Goal: Communication & Community: Answer question/provide support

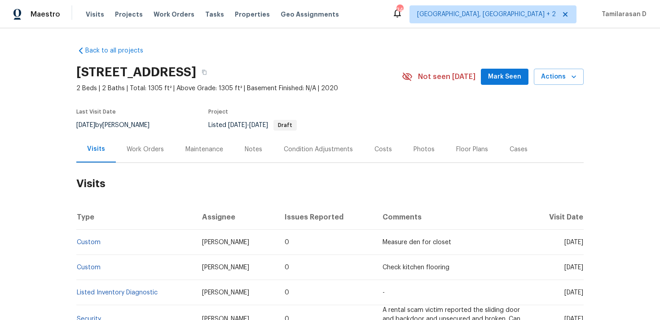
click at [153, 150] on div "Work Orders" at bounding box center [145, 149] width 37 height 9
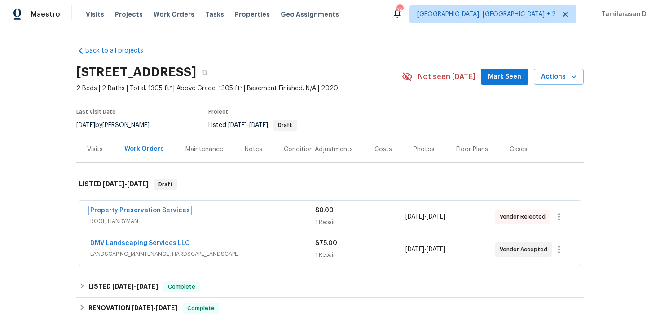
click at [133, 210] on link "Property Preservation Services" at bounding box center [140, 211] width 100 height 6
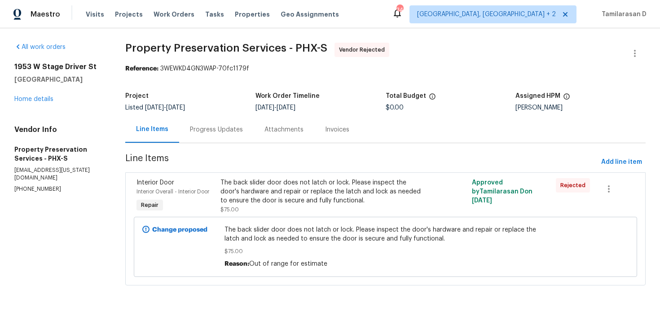
click at [261, 178] on div "The back slider door does not latch or lock. Please inspect the door's hardware…" at bounding box center [323, 191] width 204 height 27
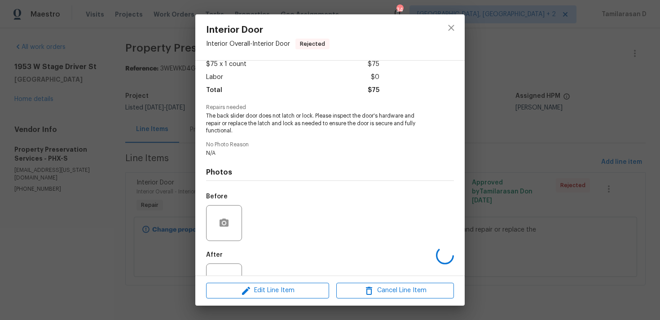
scroll to position [86, 0]
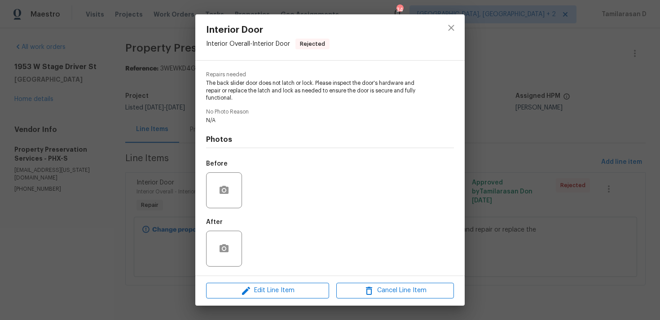
click at [147, 167] on div "Interior Door Interior Overall - Interior Door Rejected Vendor Property Preserv…" at bounding box center [330, 160] width 660 height 320
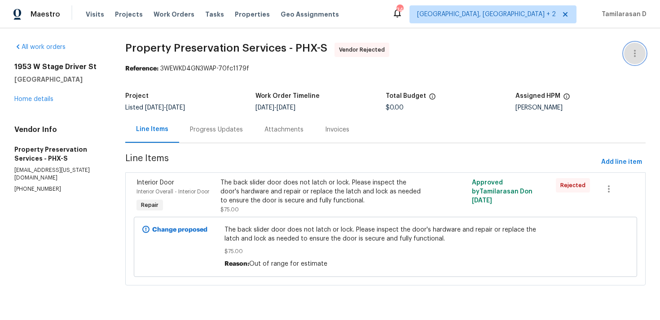
click at [637, 50] on icon "button" at bounding box center [635, 53] width 11 height 11
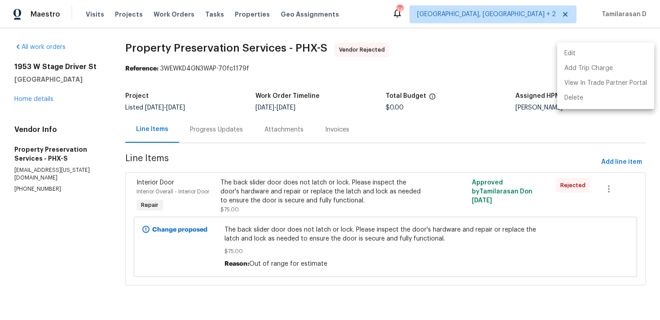
click at [588, 52] on li "Edit" at bounding box center [605, 53] width 97 height 15
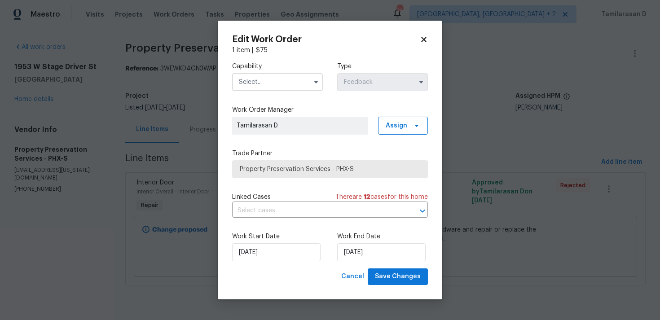
click at [285, 79] on input "text" at bounding box center [277, 82] width 91 height 18
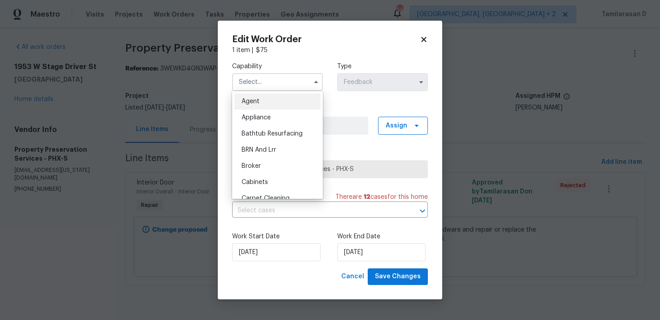
click at [174, 117] on body "Maestro Visits Projects Work Orders Tasks Properties Geo Assignments 34 Albuque…" at bounding box center [330, 155] width 660 height 311
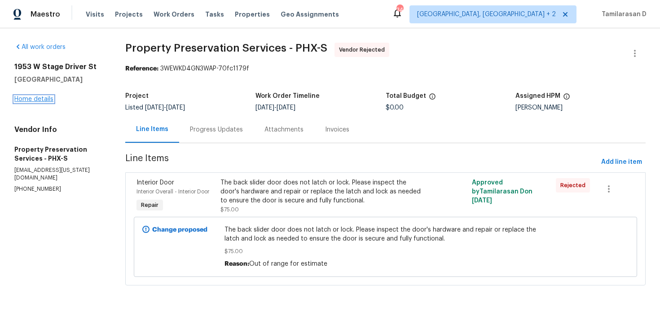
click at [41, 101] on link "Home details" at bounding box center [33, 99] width 39 height 6
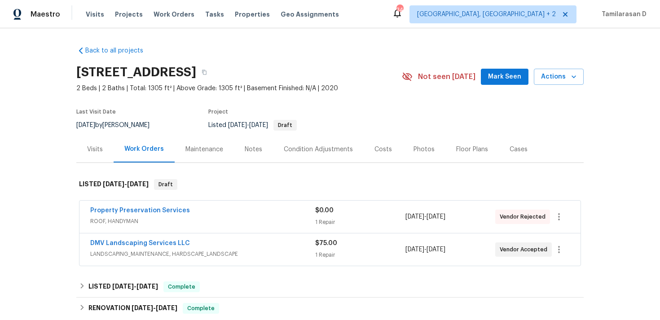
click at [150, 214] on span "Property Preservation Services" at bounding box center [140, 210] width 100 height 9
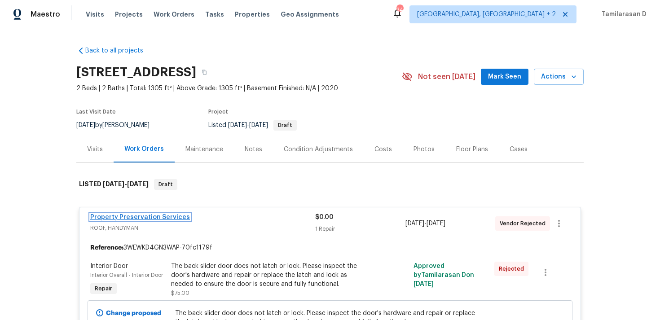
click at [138, 217] on link "Property Preservation Services" at bounding box center [140, 217] width 100 height 6
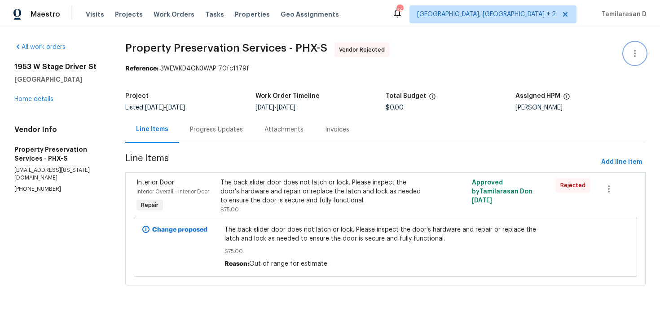
click at [639, 55] on icon "button" at bounding box center [635, 53] width 11 height 11
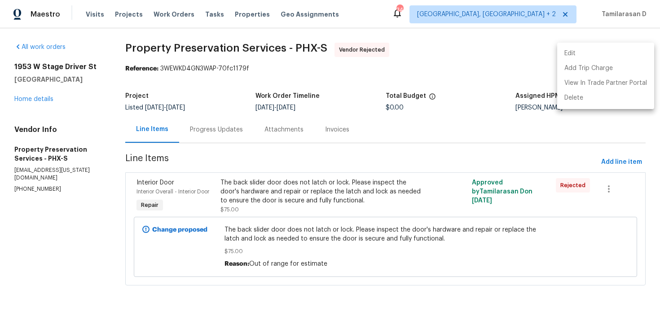
click at [587, 58] on li "Edit" at bounding box center [605, 53] width 97 height 15
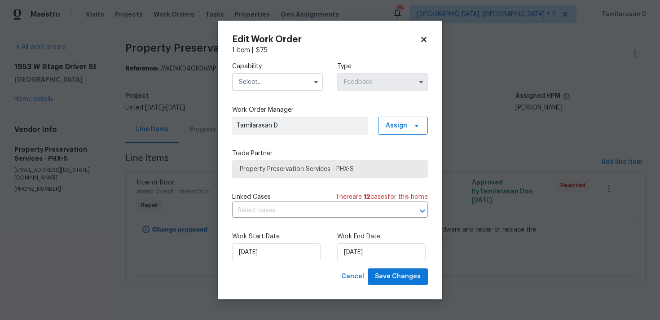
click at [296, 86] on input "text" at bounding box center [277, 82] width 91 height 18
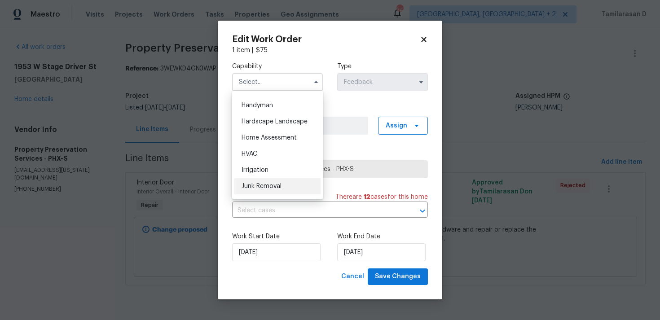
scroll to position [480, 0]
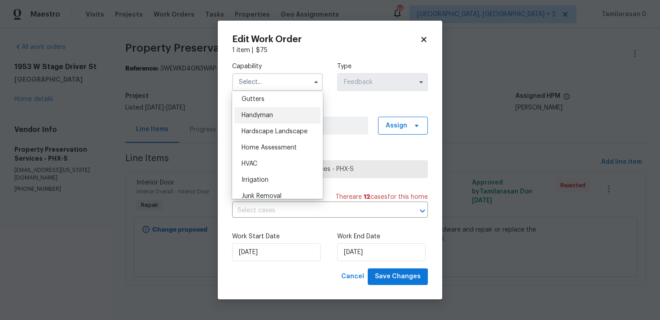
click at [258, 121] on div "Handyman" at bounding box center [277, 115] width 86 height 16
type input "Handyman"
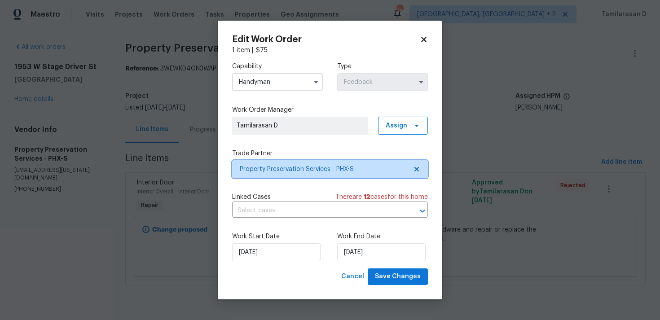
click at [287, 176] on span "Property Preservation Services - PHX-S" at bounding box center [330, 169] width 196 height 18
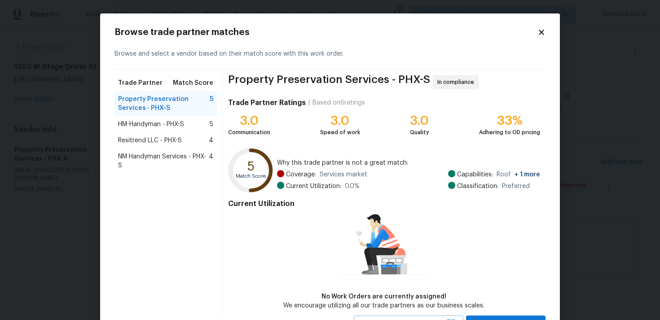
click at [146, 125] on span "HM-Handyman - PHX-S" at bounding box center [151, 124] width 66 height 9
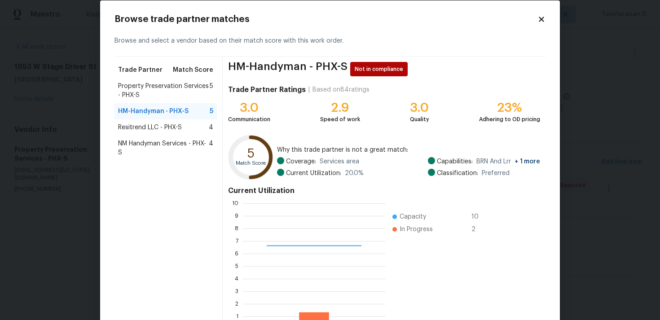
scroll to position [14, 0]
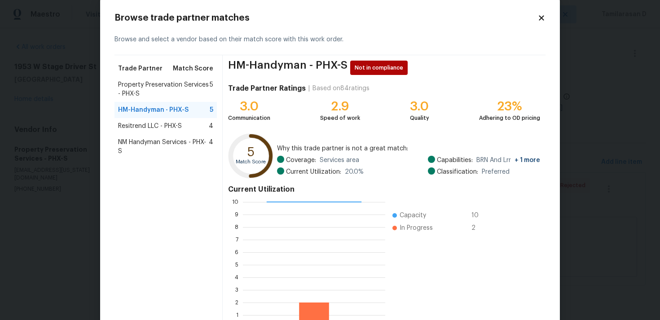
click at [144, 125] on span "Resitrend LLC - PHX-S" at bounding box center [150, 126] width 64 height 9
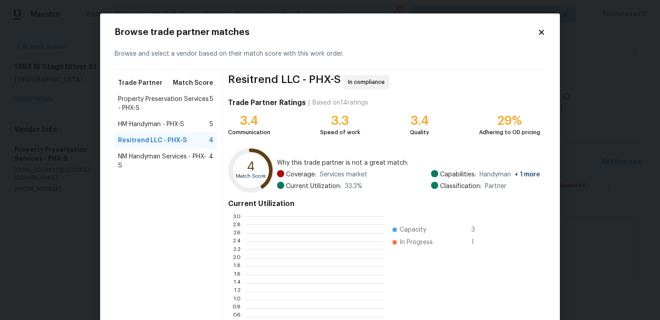
scroll to position [126, 140]
click at [142, 157] on span "NM Handyman Services - PHX-S" at bounding box center [163, 161] width 91 height 18
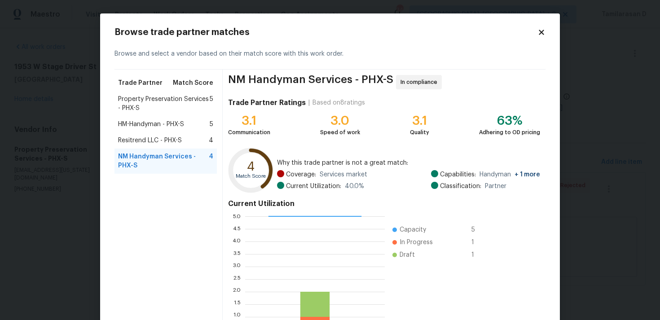
click at [144, 141] on span "Resitrend LLC - PHX-S" at bounding box center [150, 140] width 64 height 9
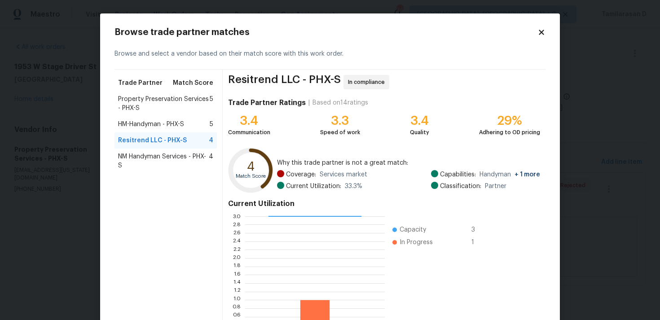
click at [140, 163] on span "NM Handyman Services - PHX-S" at bounding box center [163, 161] width 91 height 18
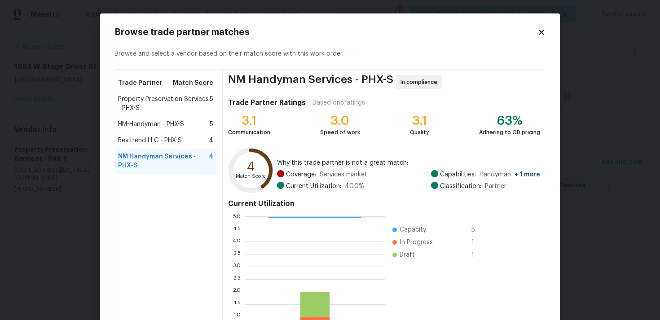
click at [142, 123] on span "HM-Handyman - PHX-S" at bounding box center [151, 124] width 66 height 9
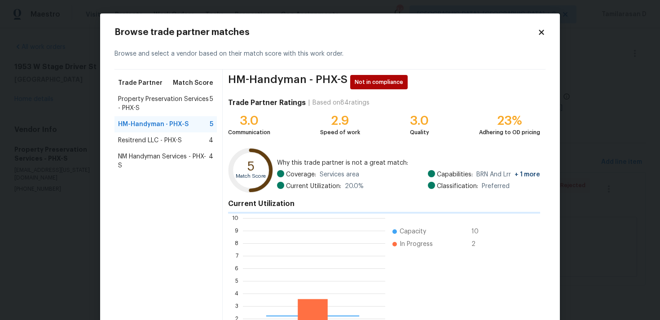
scroll to position [1, 1]
click at [138, 159] on span "NM Handyman Services - PHX-S" at bounding box center [163, 161] width 91 height 18
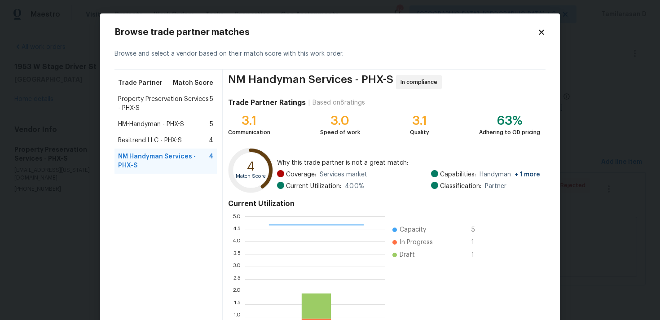
click at [143, 141] on span "Resitrend LLC - PHX-S" at bounding box center [150, 140] width 64 height 9
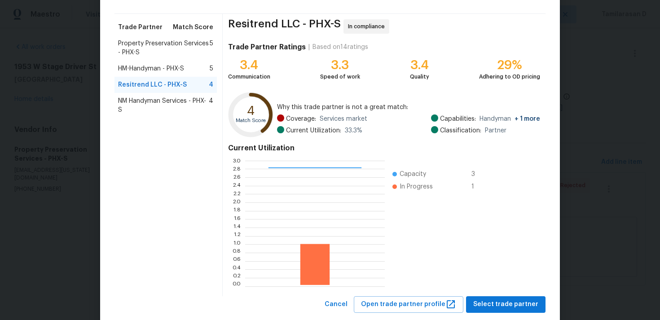
scroll to position [76, 0]
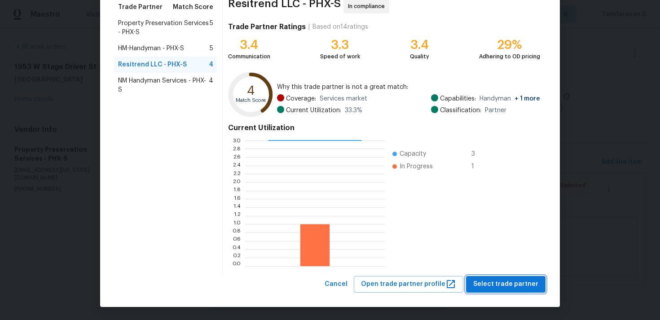
click at [508, 291] on button "Select trade partner" at bounding box center [506, 284] width 80 height 17
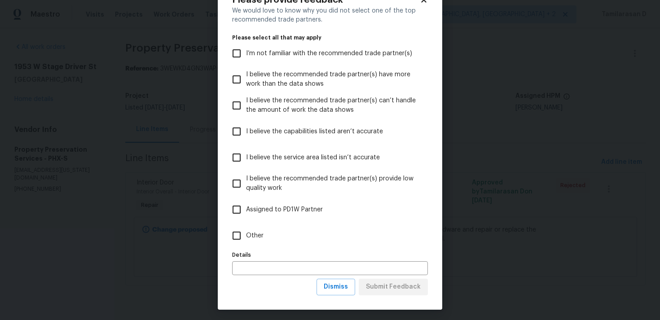
scroll to position [35, 0]
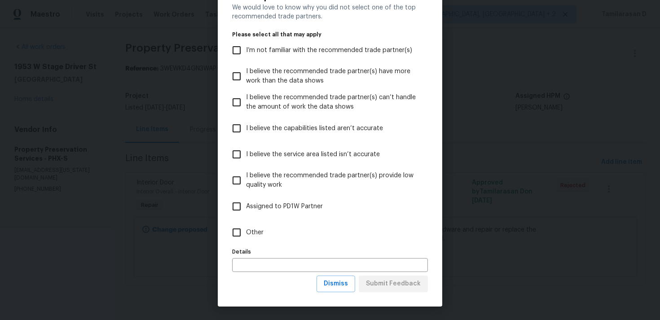
click at [242, 227] on input "Other" at bounding box center [236, 232] width 19 height 19
checkbox input "true"
click at [389, 283] on span "Submit Feedback" at bounding box center [393, 284] width 55 height 11
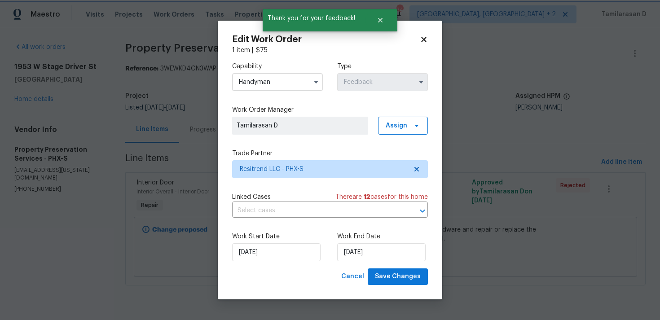
scroll to position [0, 0]
click at [347, 249] on input "08/09/2025" at bounding box center [381, 252] width 88 height 18
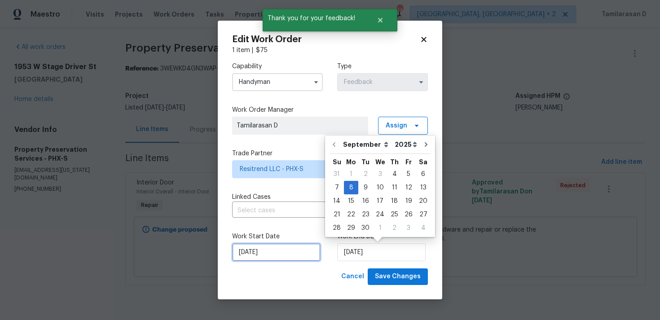
click at [269, 251] on input "04/09/2025" at bounding box center [276, 252] width 88 height 18
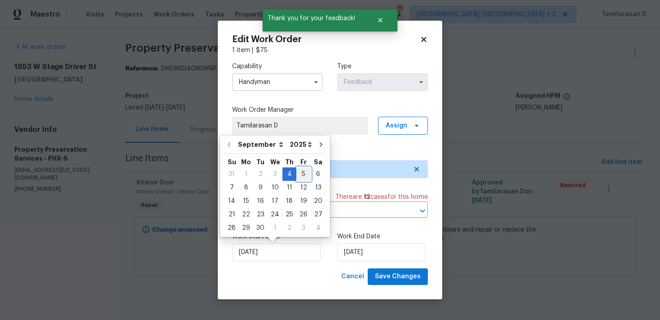
click at [299, 175] on div "5" at bounding box center [303, 174] width 14 height 13
type input "05/09/2025"
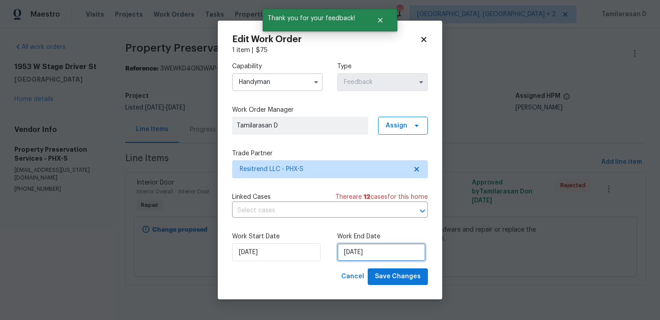
click at [364, 252] on input "08/09/2025" at bounding box center [381, 252] width 88 height 18
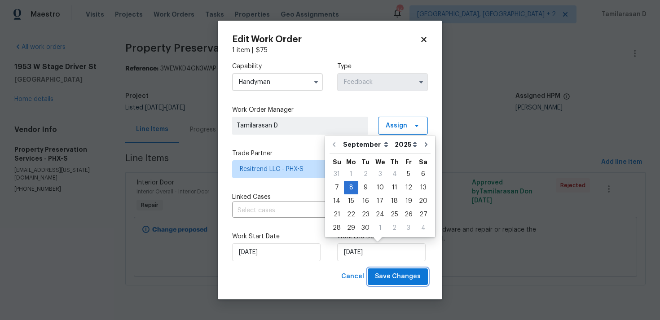
click at [383, 274] on span "Save Changes" at bounding box center [398, 276] width 46 height 11
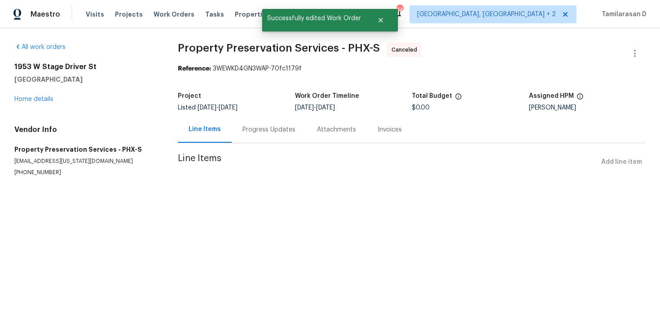
click at [35, 95] on div "1953 W Stage Driver St Apache Junction, AZ 85120 Home details" at bounding box center [85, 82] width 142 height 41
click at [33, 98] on link "Home details" at bounding box center [33, 99] width 39 height 6
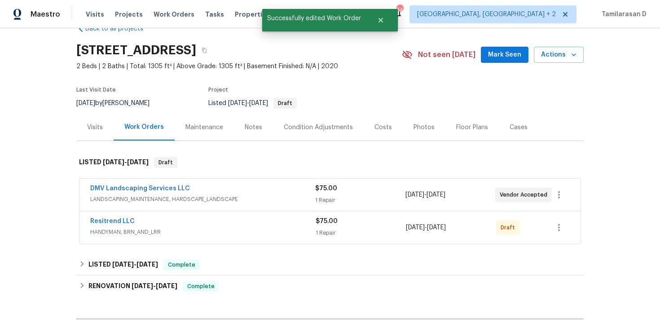
scroll to position [48, 0]
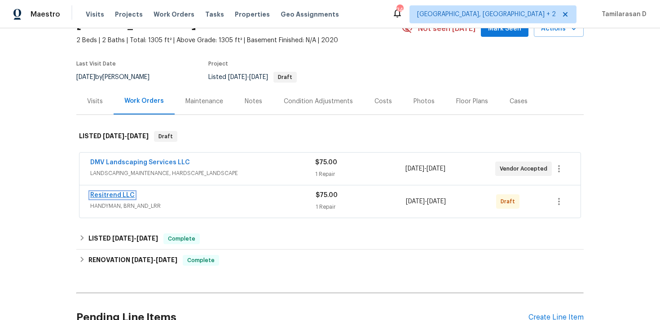
click at [111, 195] on link "Resitrend LLC" at bounding box center [112, 195] width 44 height 6
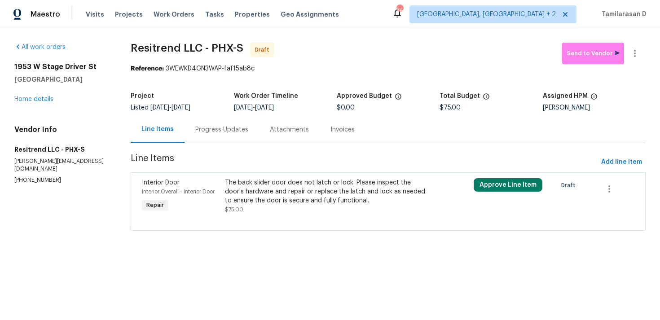
click at [227, 132] on div "Progress Updates" at bounding box center [221, 129] width 53 height 9
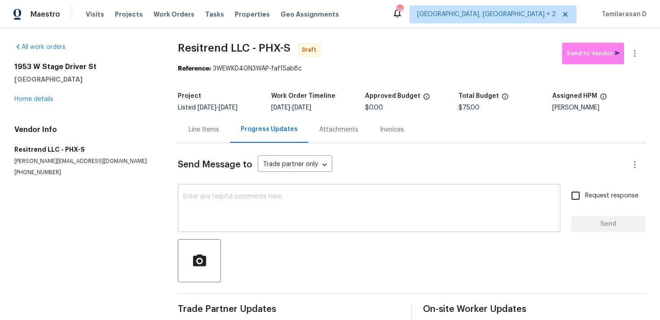
scroll to position [13, 0]
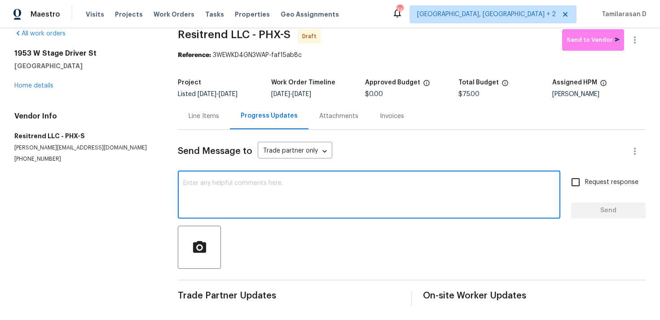
click at [214, 198] on textarea at bounding box center [369, 195] width 372 height 31
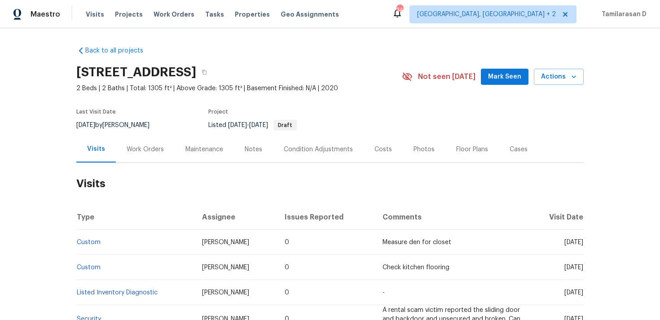
click at [148, 159] on div "Work Orders" at bounding box center [145, 149] width 59 height 27
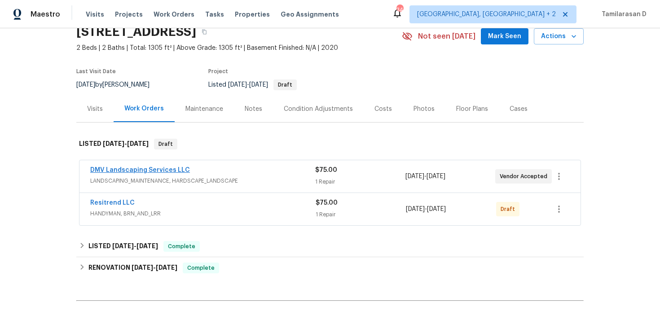
scroll to position [42, 0]
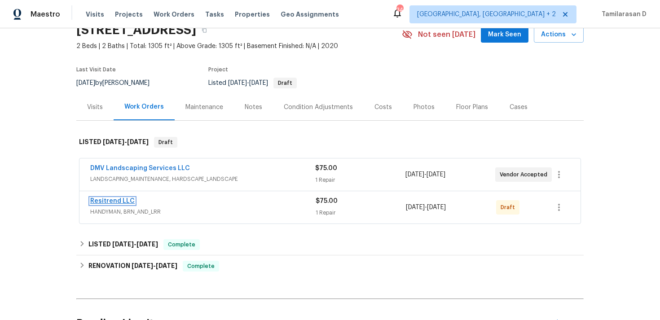
click at [114, 201] on link "Resitrend LLC" at bounding box center [112, 201] width 44 height 6
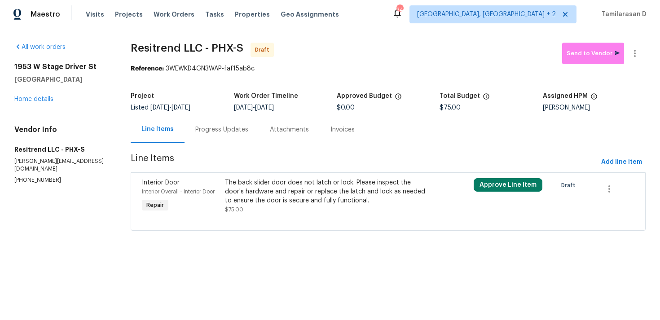
click at [210, 135] on div "Progress Updates" at bounding box center [222, 129] width 75 height 27
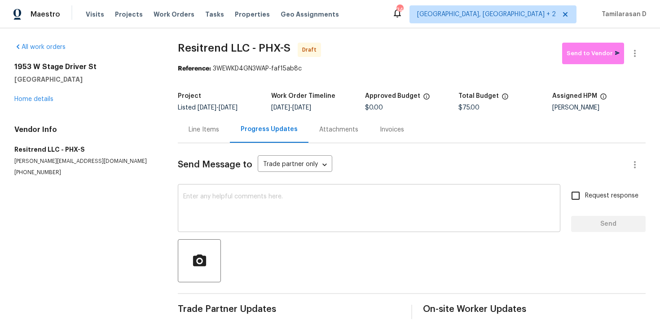
click at [227, 217] on textarea at bounding box center [369, 209] width 372 height 31
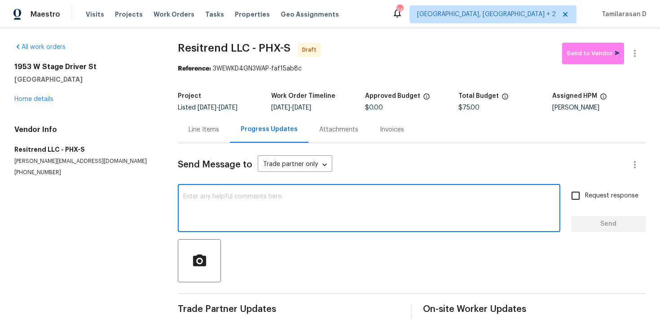
scroll to position [13, 0]
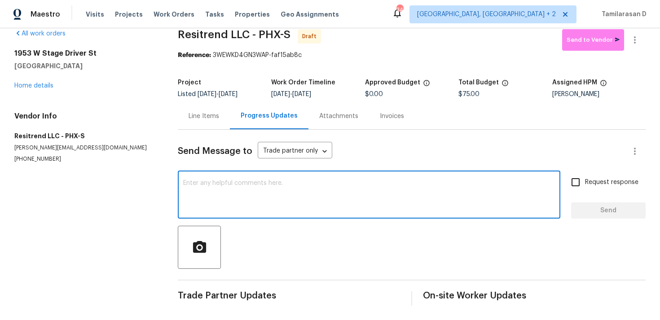
click at [223, 189] on textarea at bounding box center [369, 195] width 372 height 31
paste textarea "Hey, this is Tamil from Opendoor. I’m confirming you received the WO for the pr…"
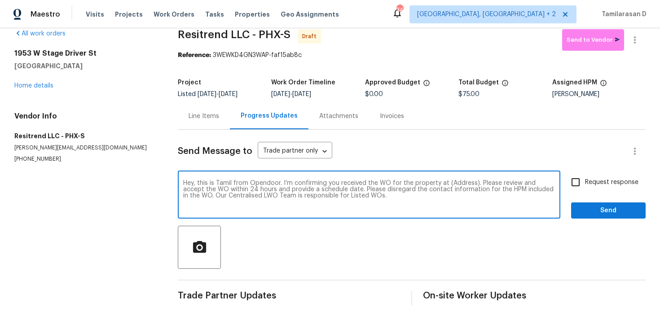
click at [461, 185] on textarea "Hey, this is Tamil from Opendoor. I’m confirming you received the WO for the pr…" at bounding box center [369, 195] width 372 height 31
paste textarea "[STREET_ADDRESS]"
type textarea "Hey, this is Tamil from Opendoor. I’m confirming you received the WO for the pr…"
click at [573, 182] on input "Request response" at bounding box center [575, 182] width 19 height 19
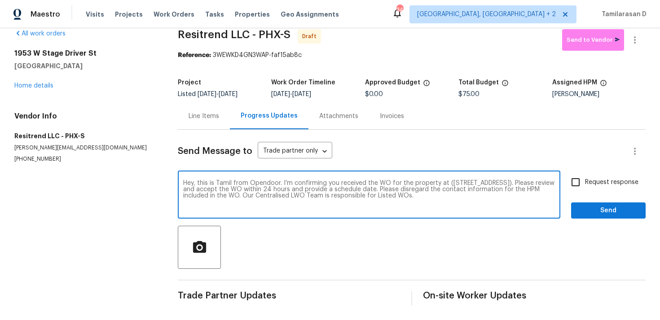
checkbox input "true"
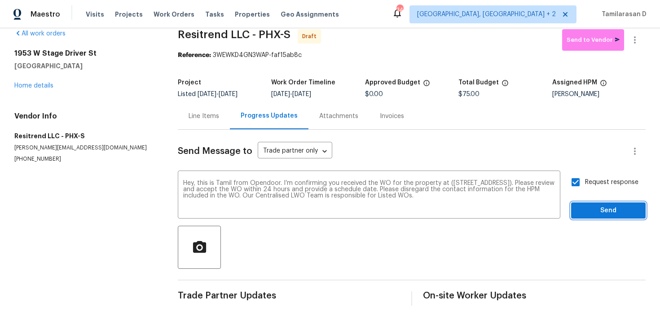
click at [589, 206] on span "Send" at bounding box center [609, 210] width 60 height 11
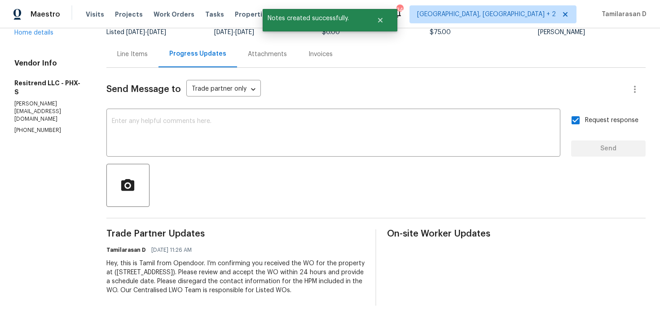
scroll to position [0, 0]
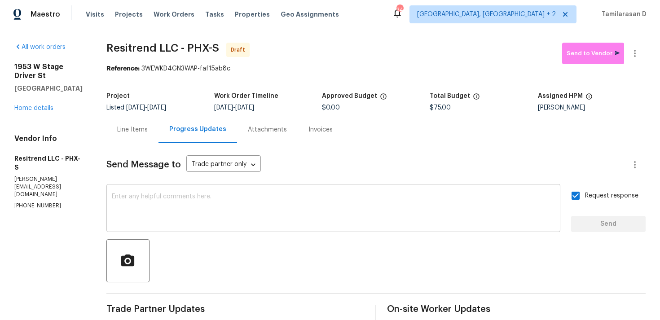
click at [164, 199] on textarea at bounding box center [333, 209] width 443 height 31
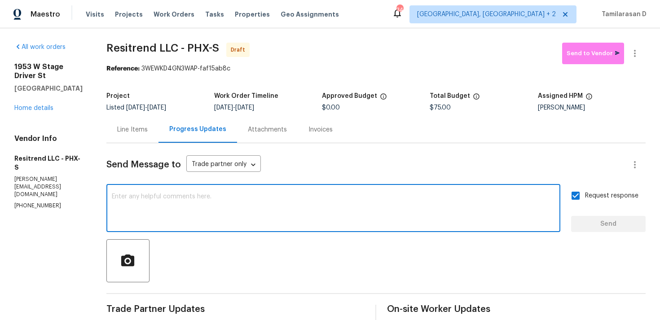
paste textarea "Attention All Work Orders must include before-photos (both close-up and wide-an…"
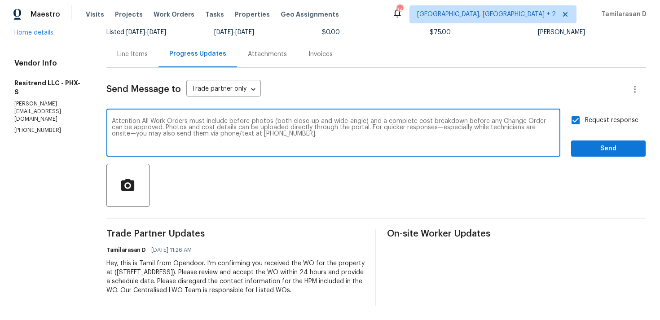
scroll to position [84, 0]
type textarea "Attention All Work Orders must include before-photos (both close-up and wide-an…"
click at [593, 143] on span "Send" at bounding box center [609, 148] width 60 height 11
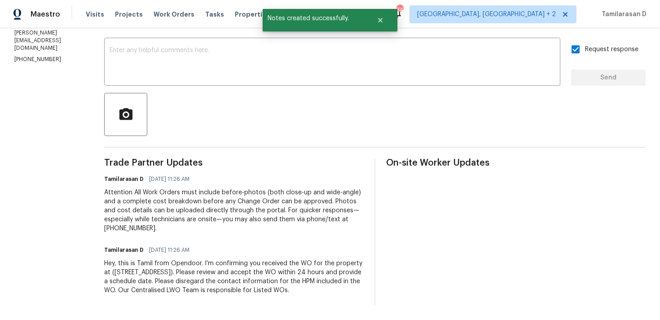
scroll to position [0, 0]
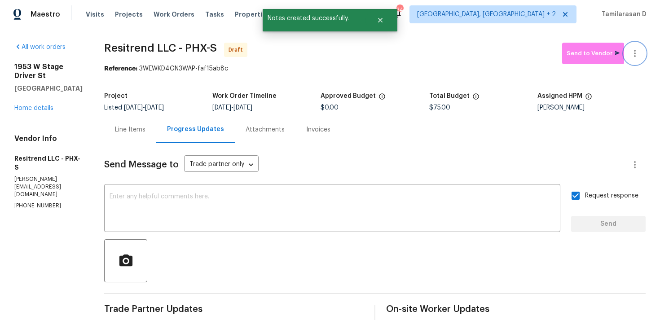
click at [636, 47] on button "button" at bounding box center [635, 54] width 22 height 22
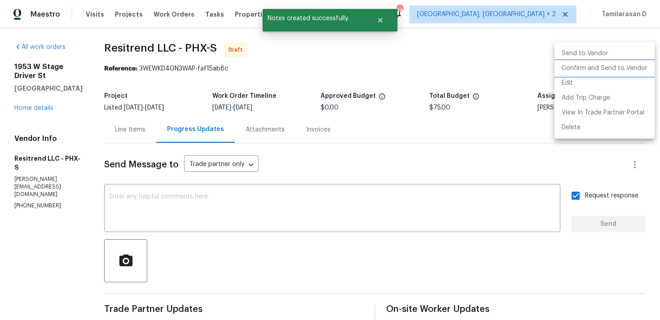
click at [614, 67] on li "Confirm and Send to Vendor" at bounding box center [605, 68] width 100 height 15
click at [470, 62] on div at bounding box center [330, 160] width 660 height 320
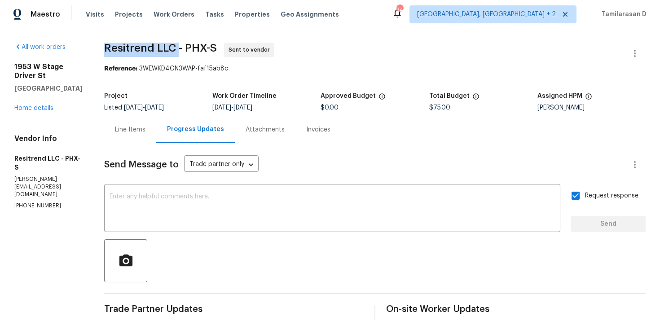
drag, startPoint x: 103, startPoint y: 48, endPoint x: 175, endPoint y: 49, distance: 72.3
click at [175, 49] on span "Resitrend LLC - PHX-S" at bounding box center [160, 48] width 113 height 11
copy span "Resitrend LLC"
